Goal: Task Accomplishment & Management: Use online tool/utility

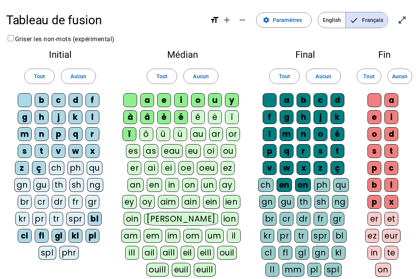
click at [202, 131] on div "au" at bounding box center [198, 134] width 16 height 14
click at [131, 133] on div "ï" at bounding box center [129, 134] width 14 height 14
click at [194, 150] on div "eu" at bounding box center [193, 151] width 15 height 14
click at [170, 147] on div "eau" at bounding box center [171, 151] width 21 height 14
click at [230, 150] on div "ou" at bounding box center [228, 151] width 15 height 14
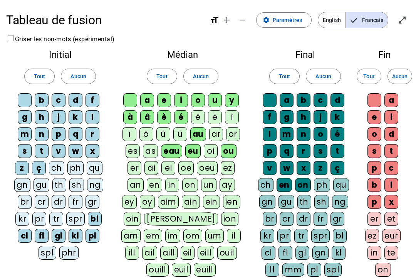
click at [206, 165] on div "oeu" at bounding box center [207, 168] width 21 height 14
click at [186, 167] on div "oe" at bounding box center [185, 168] width 15 height 14
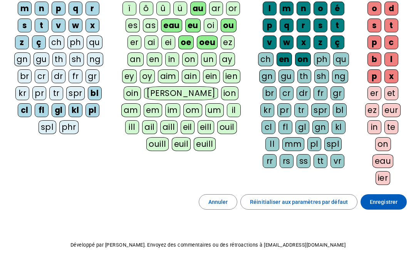
scroll to position [125, 0]
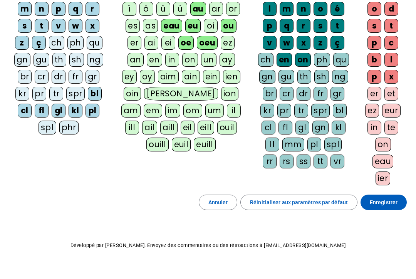
click at [382, 202] on span "Enregistrer" at bounding box center [384, 201] width 28 height 9
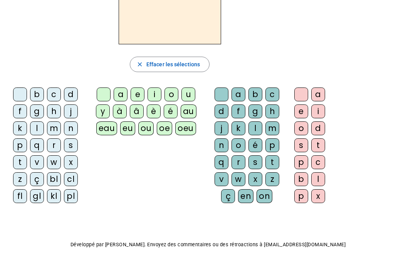
click at [74, 93] on div "d" at bounding box center [71, 94] width 14 height 14
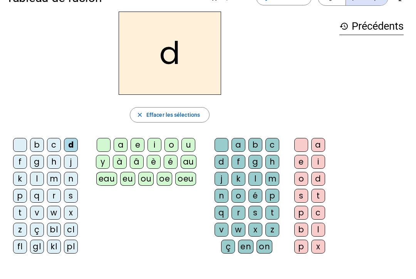
scroll to position [23, 0]
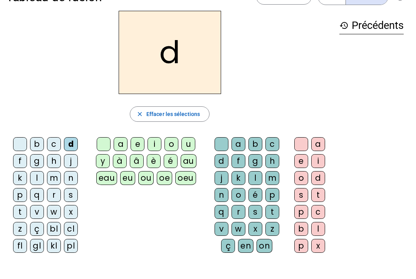
click at [191, 142] on div "u" at bounding box center [188, 144] width 14 height 14
click at [143, 146] on div "e" at bounding box center [138, 144] width 14 height 14
click at [250, 211] on div "s" at bounding box center [255, 212] width 14 height 14
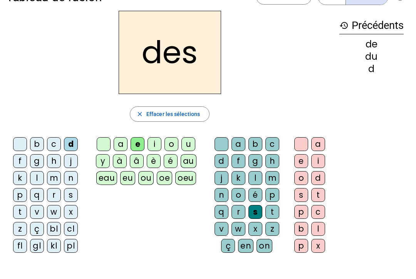
click at [250, 216] on div "s" at bounding box center [255, 212] width 14 height 14
click at [217, 201] on div "n" at bounding box center [221, 195] width 14 height 14
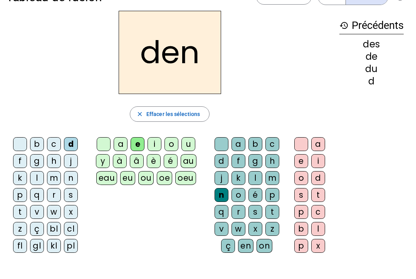
click at [249, 181] on div "l" at bounding box center [255, 178] width 14 height 14
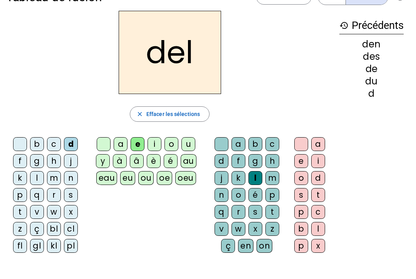
click at [218, 178] on div "j" at bounding box center [221, 178] width 14 height 14
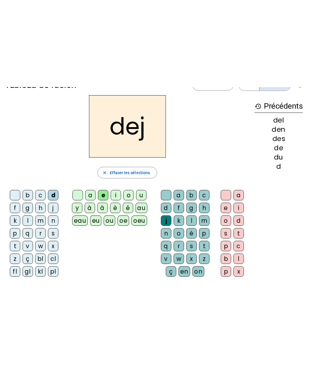
scroll to position [0, 0]
